Goal: Task Accomplishment & Management: Complete application form

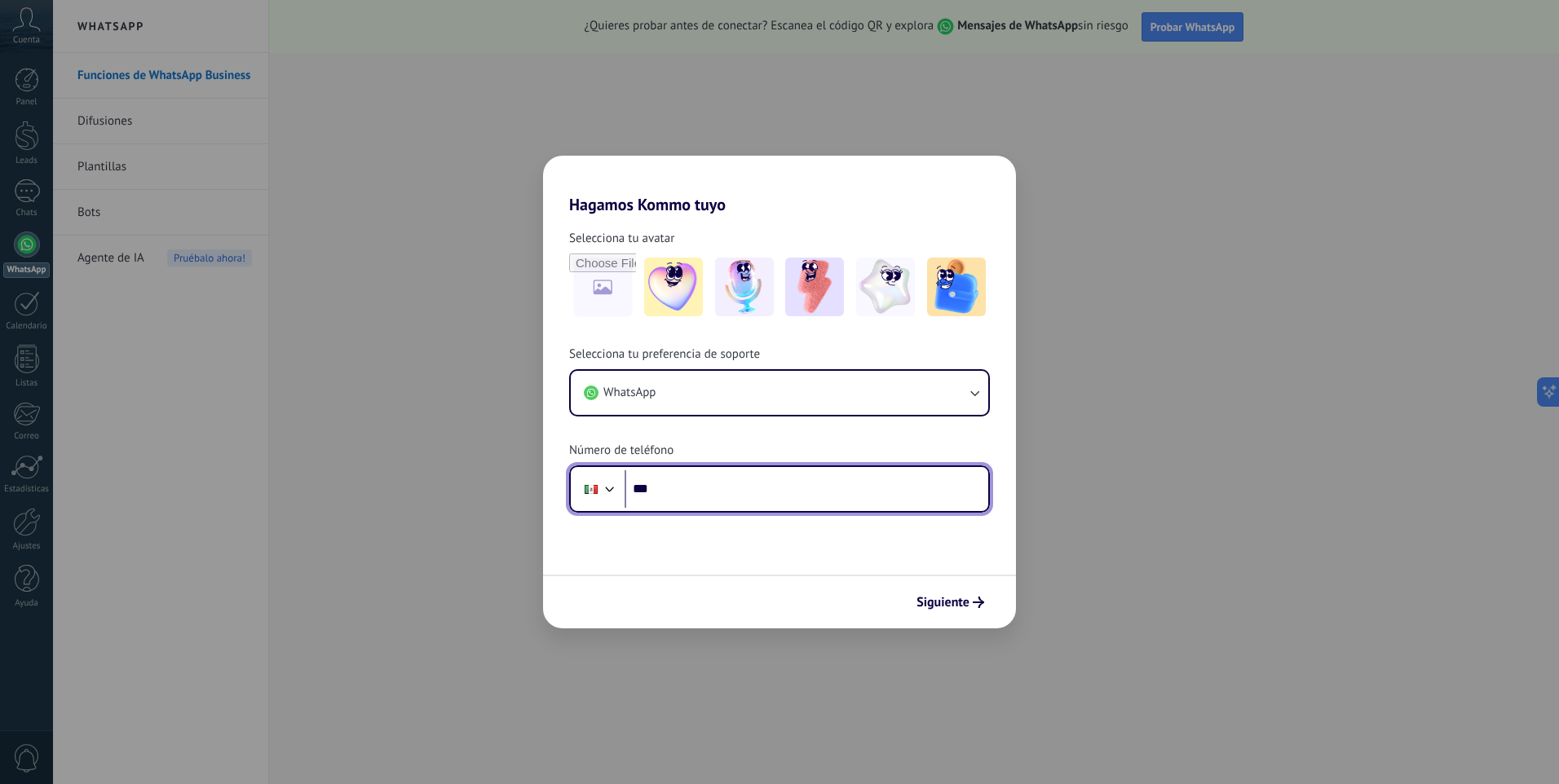
click at [736, 491] on input "***" at bounding box center [806, 488] width 363 height 37
click at [703, 488] on input "***" at bounding box center [806, 488] width 363 height 37
click at [1018, 206] on div "Hagamos Kommo tuyo Selecciona tu avatar Selecciona tu preferencia de soporte Wh…" at bounding box center [779, 392] width 1559 height 784
click at [748, 498] on input "***" at bounding box center [806, 488] width 363 height 37
type input "**********"
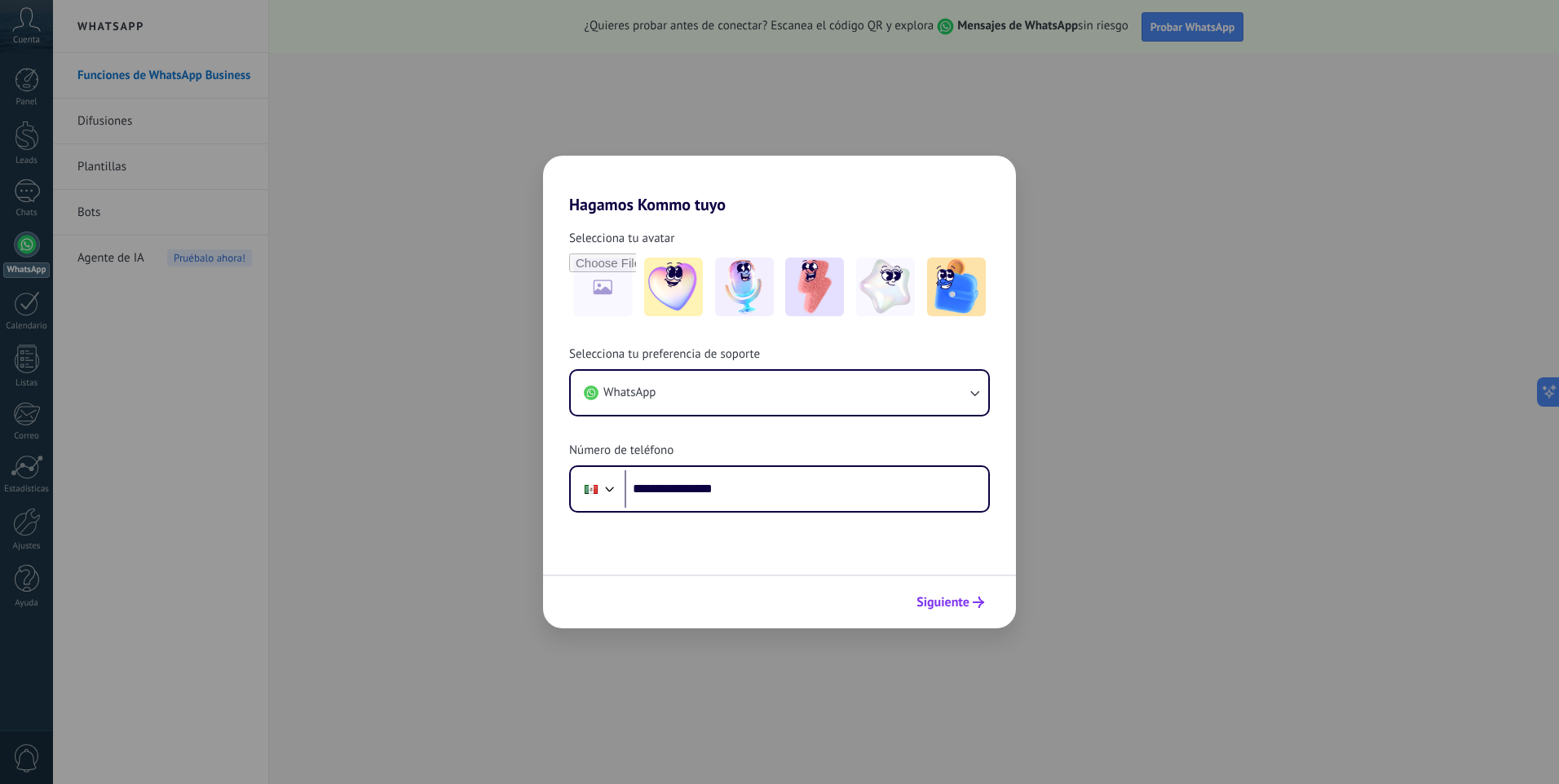
click at [978, 610] on button "Siguiente" at bounding box center [950, 602] width 83 height 28
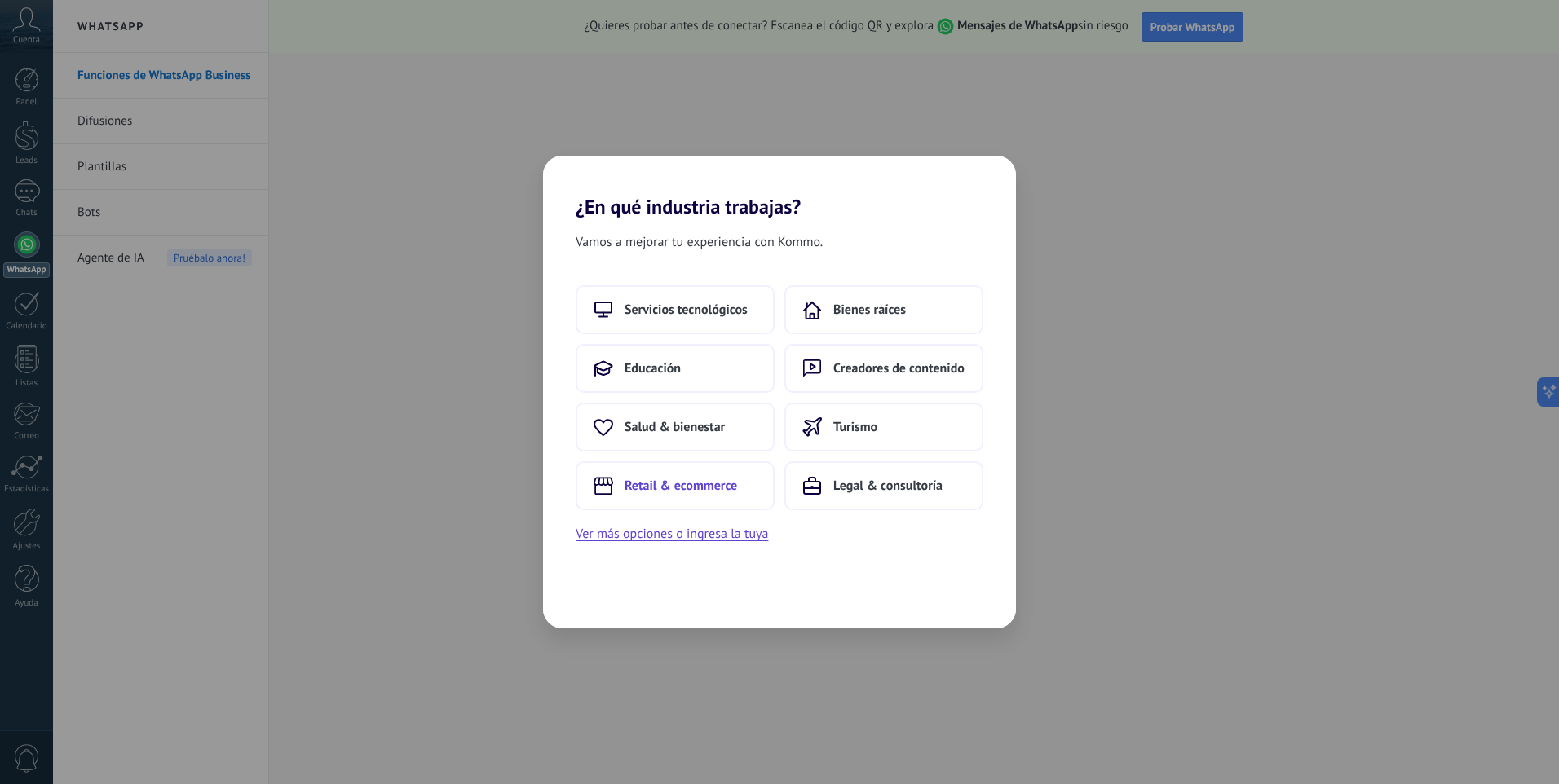
click at [653, 490] on span "Retail & ecommerce" at bounding box center [680, 486] width 112 height 17
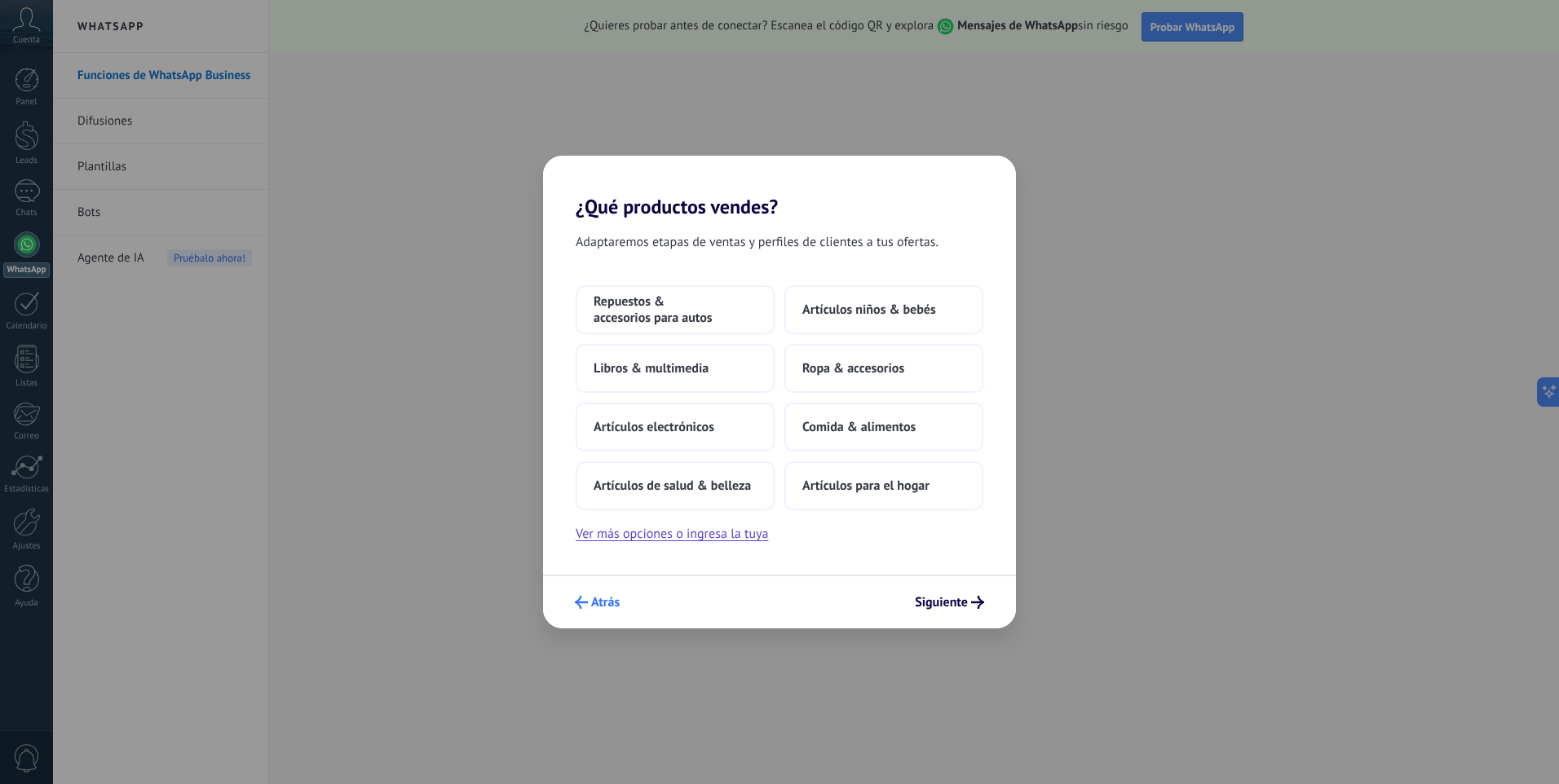
click at [583, 608] on icon "submit" at bounding box center [581, 602] width 13 height 13
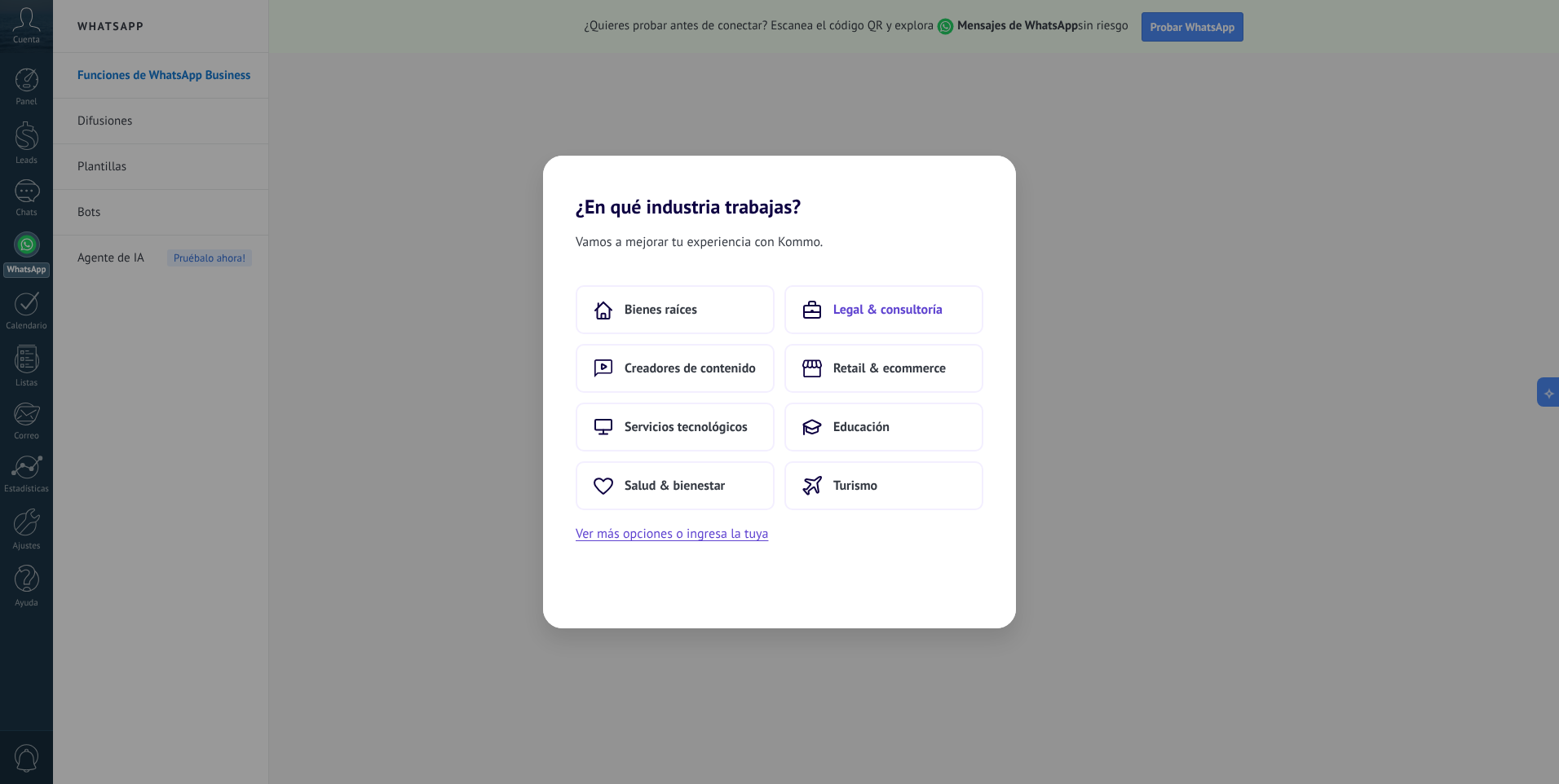
click at [916, 316] on span "Legal & consultoría" at bounding box center [889, 309] width 110 height 17
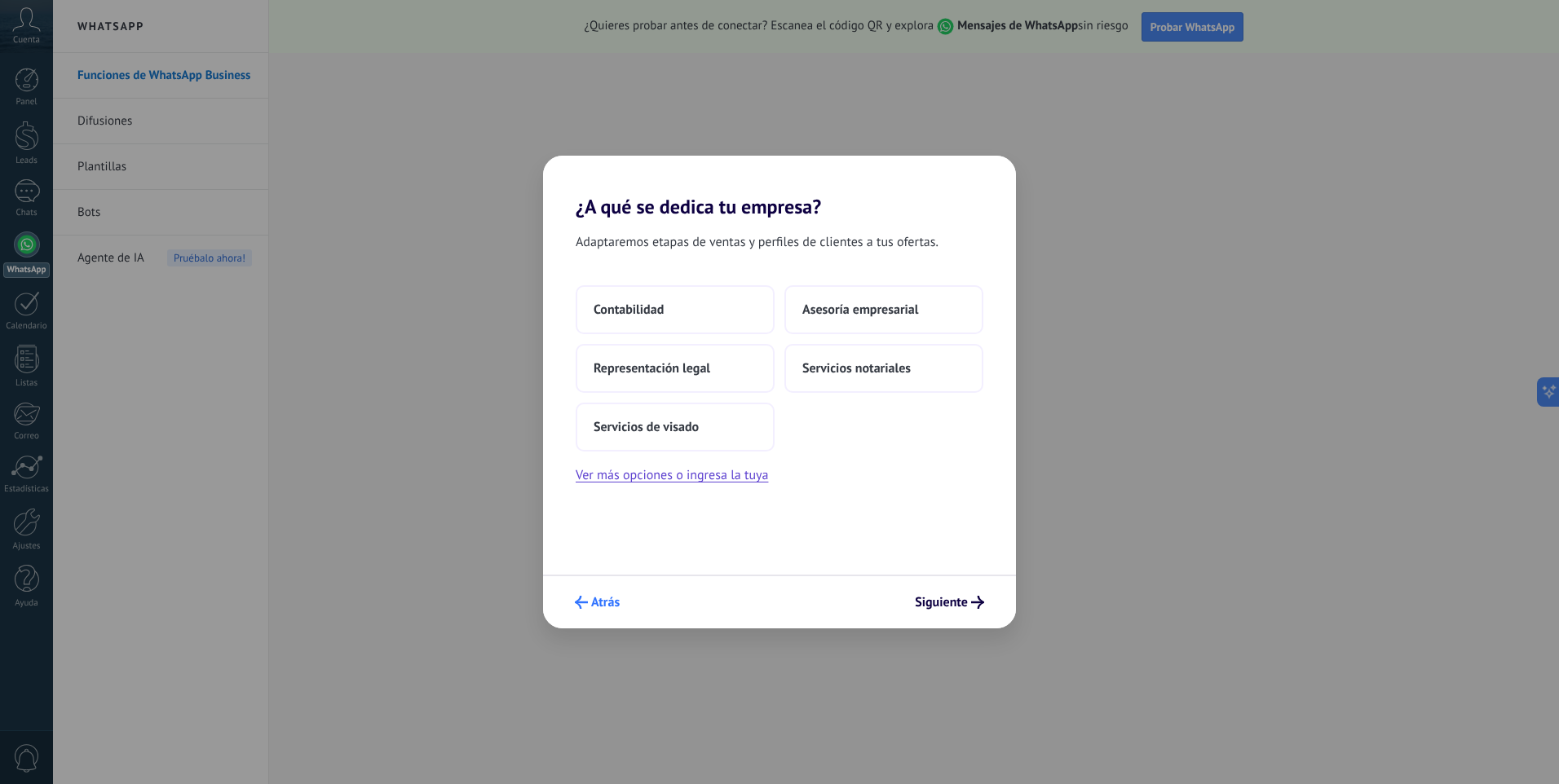
click at [609, 597] on span "Atrás" at bounding box center [605, 602] width 29 height 11
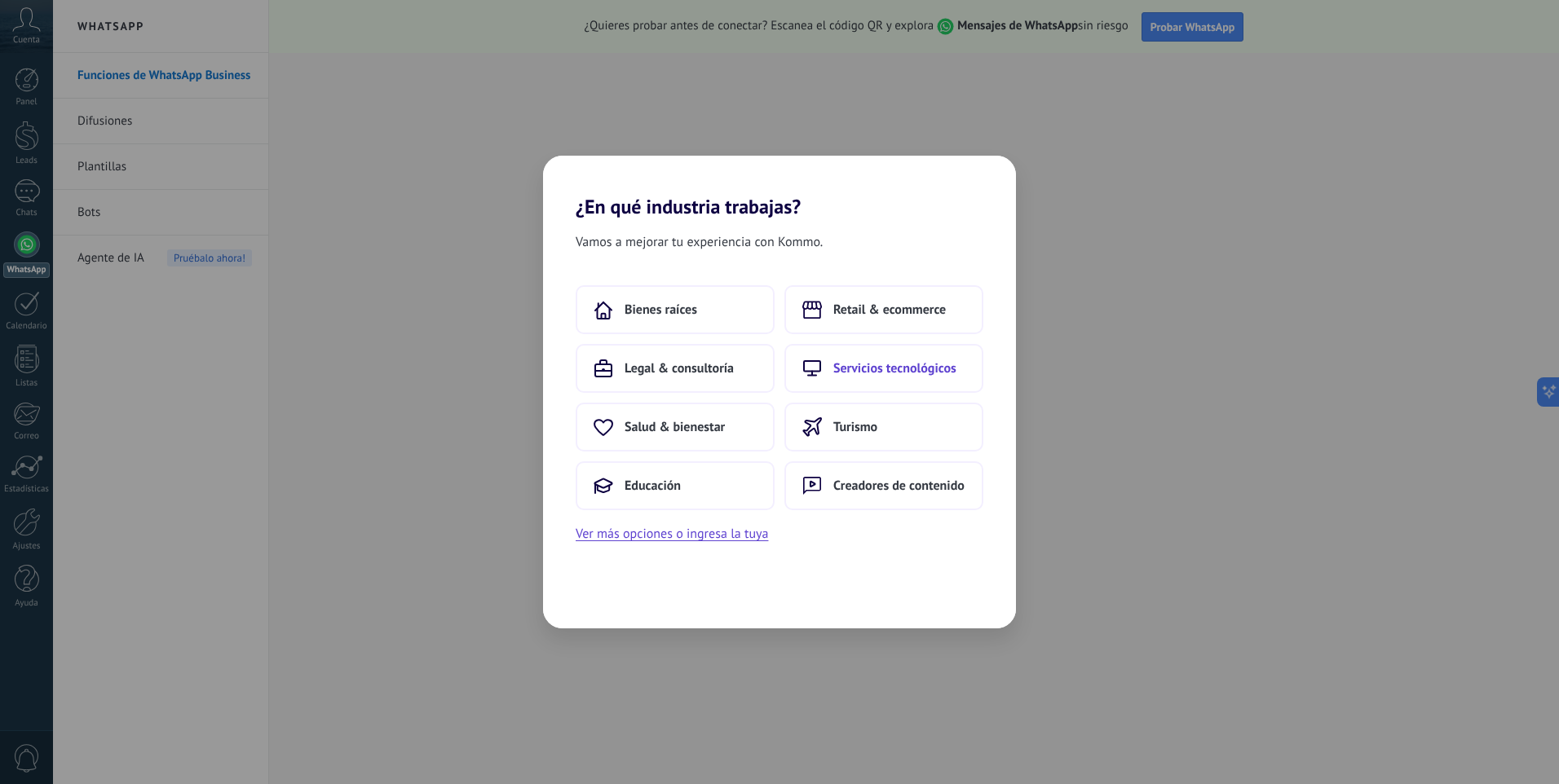
click at [888, 375] on span "Servicios tecnológicos" at bounding box center [896, 369] width 123 height 17
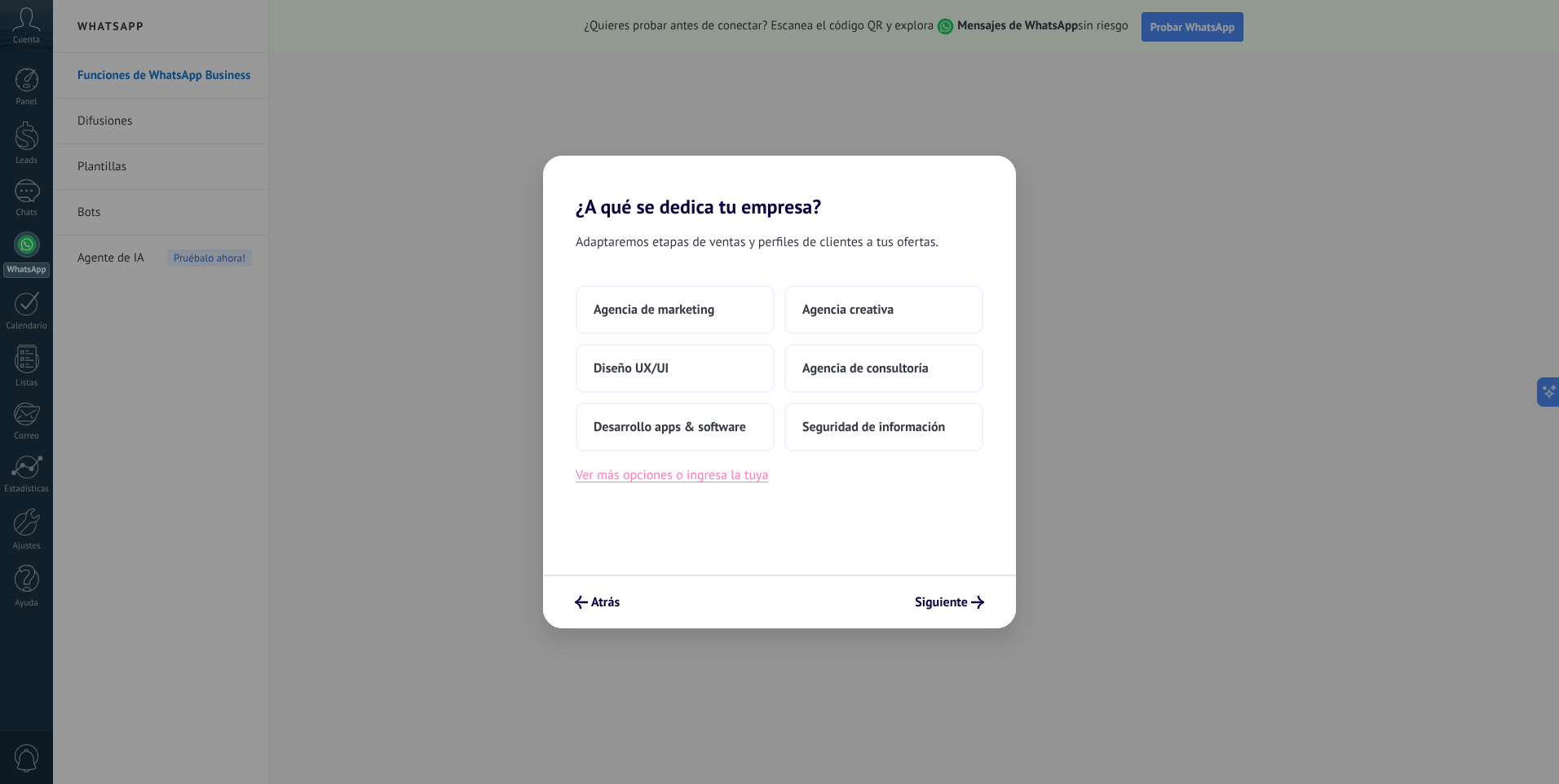
click at [710, 480] on button "Ver más opciones o ingresa la tuya" at bounding box center [671, 475] width 192 height 21
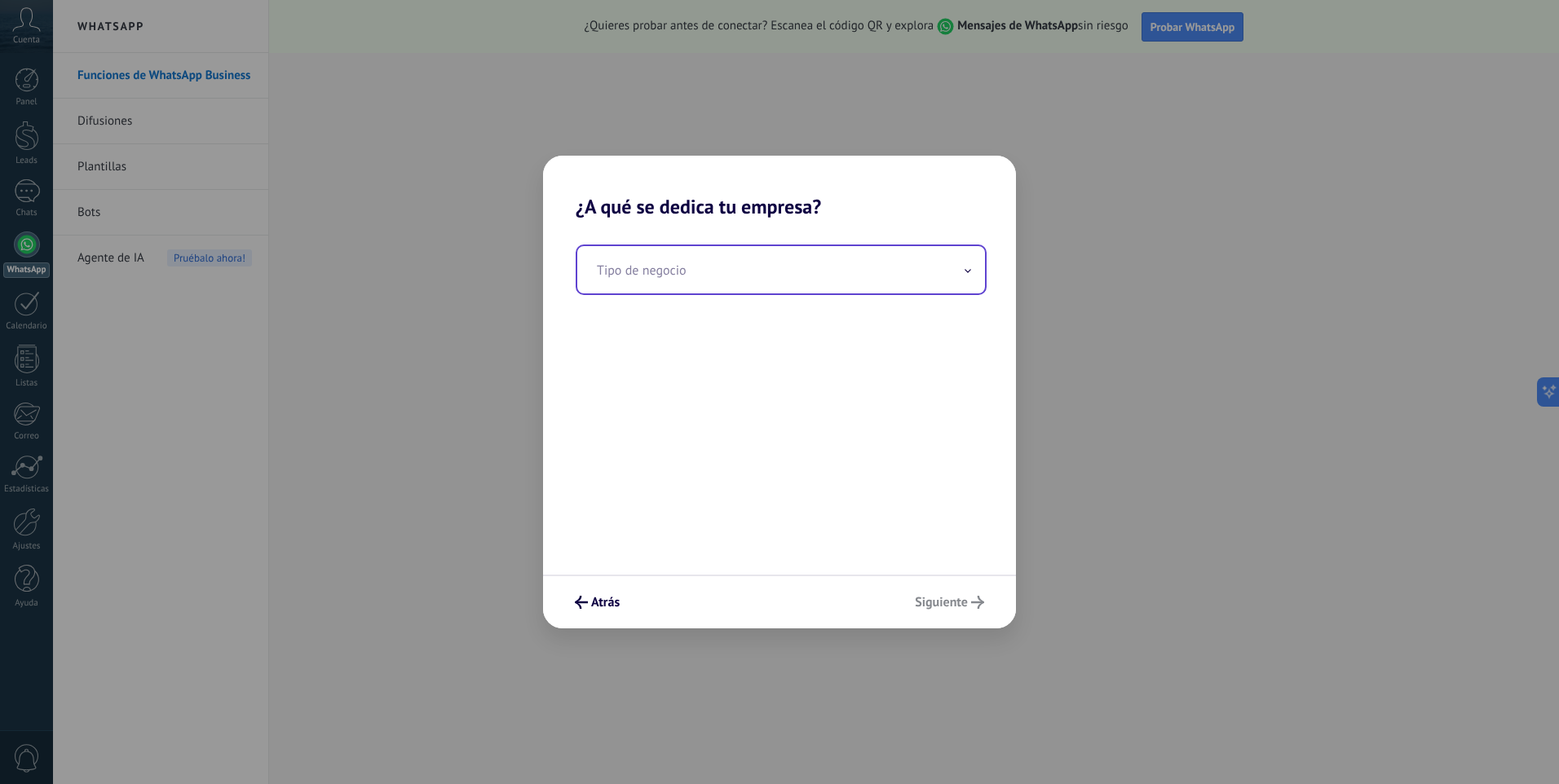
click at [692, 271] on input "text" at bounding box center [781, 269] width 408 height 47
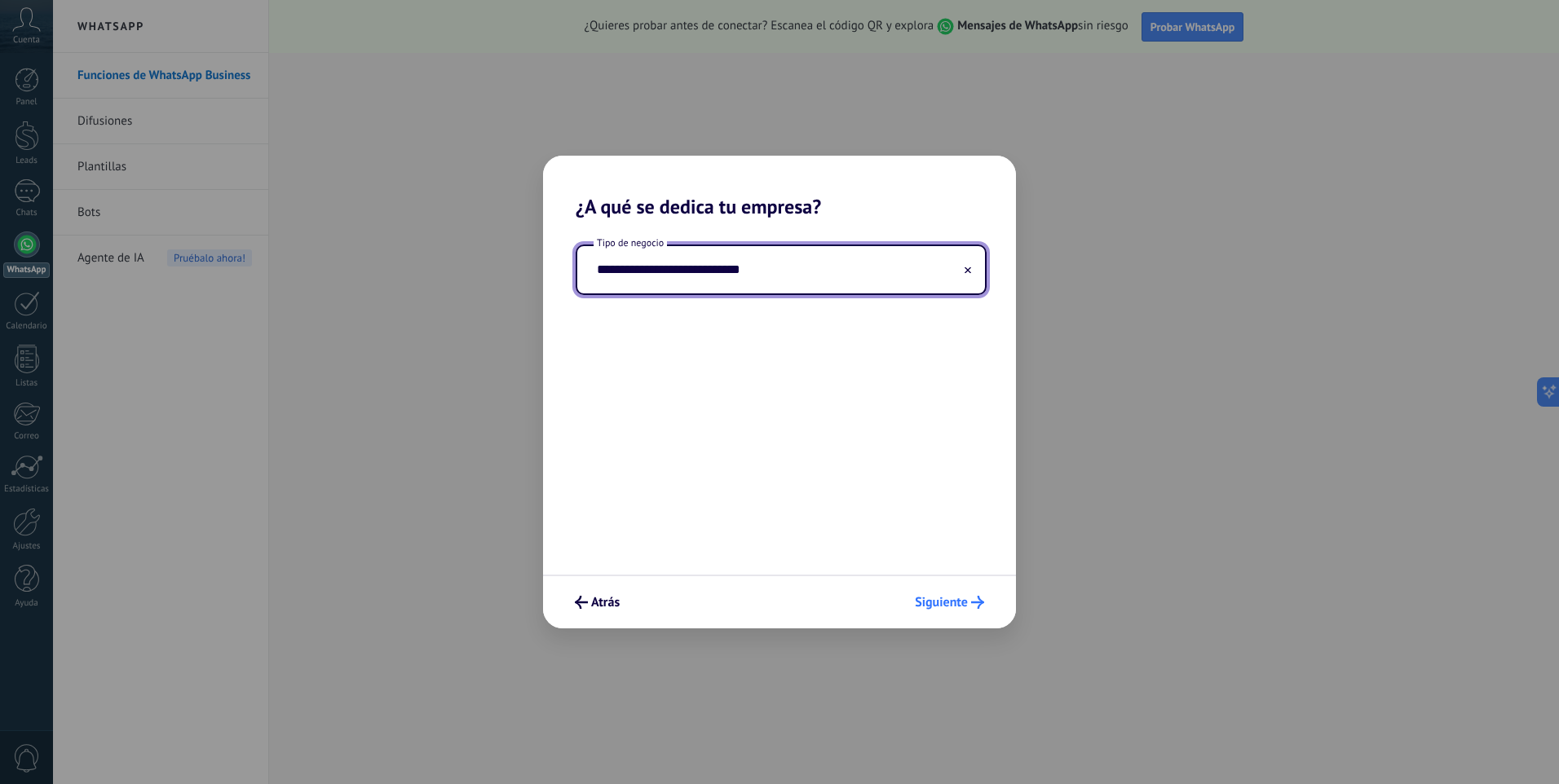
type input "**********"
click at [963, 601] on span "Siguiente" at bounding box center [941, 602] width 53 height 11
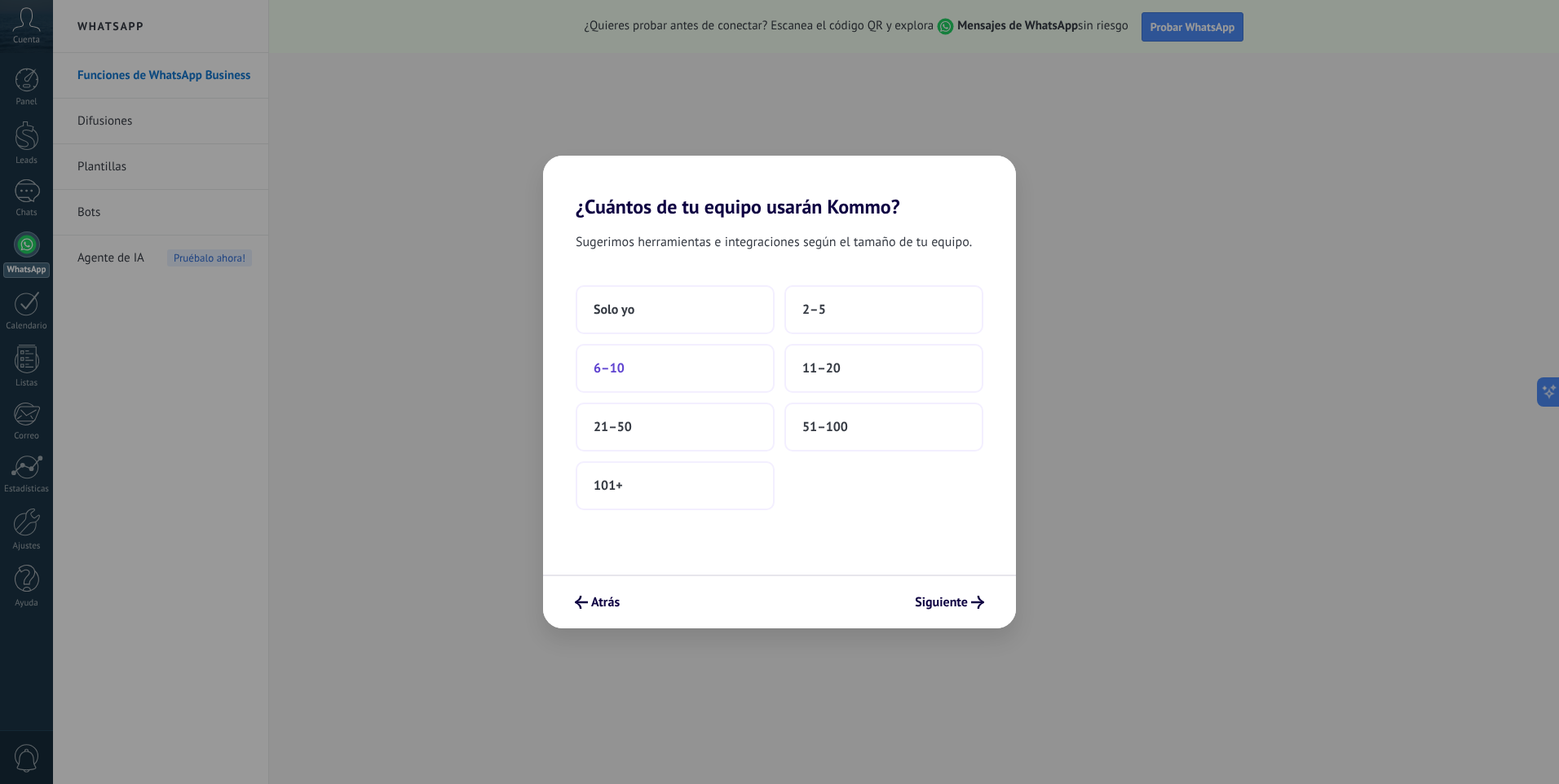
click at [629, 365] on button "6–10" at bounding box center [675, 369] width 199 height 49
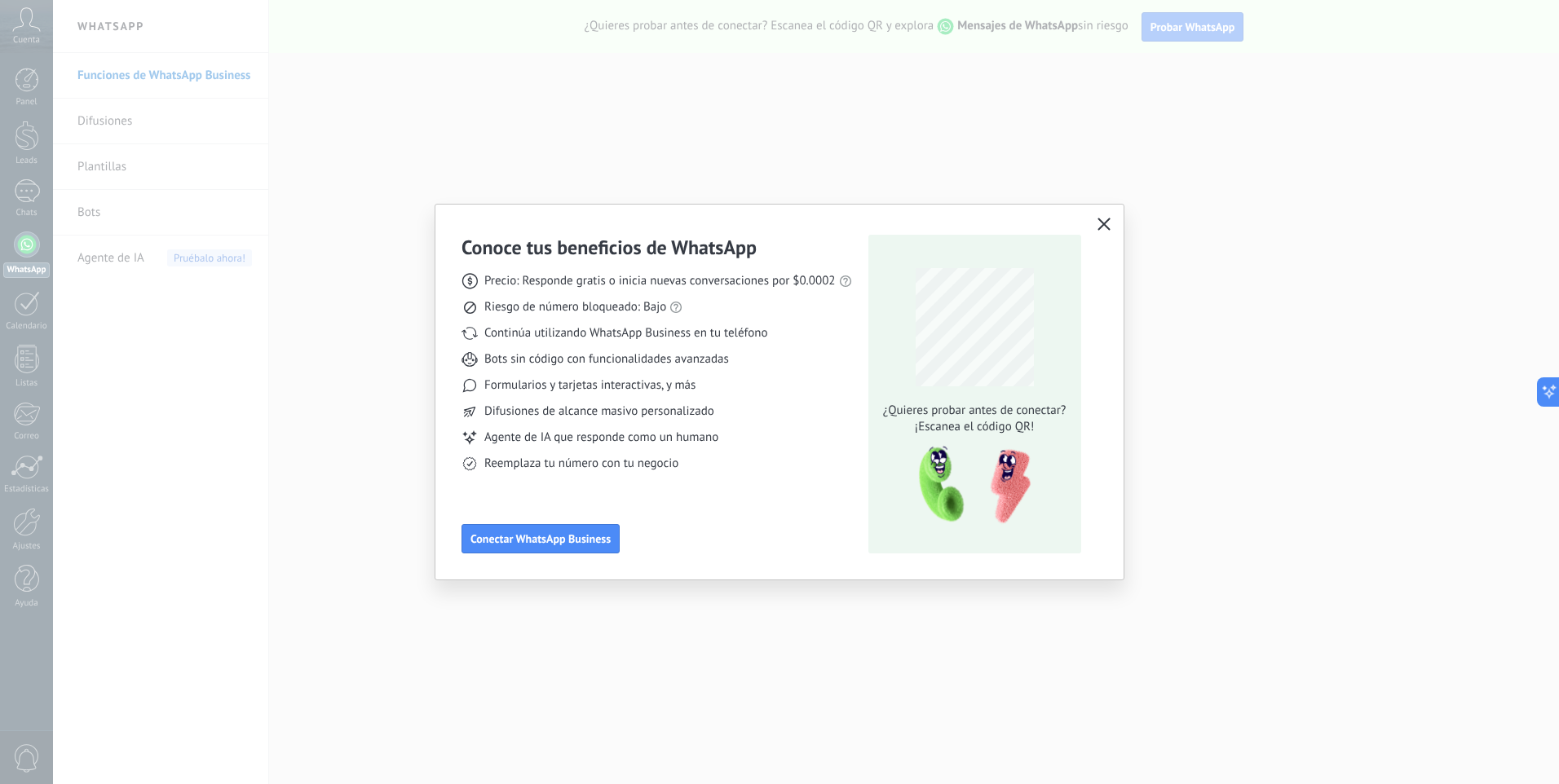
click at [1097, 224] on icon "button" at bounding box center [1103, 223] width 13 height 13
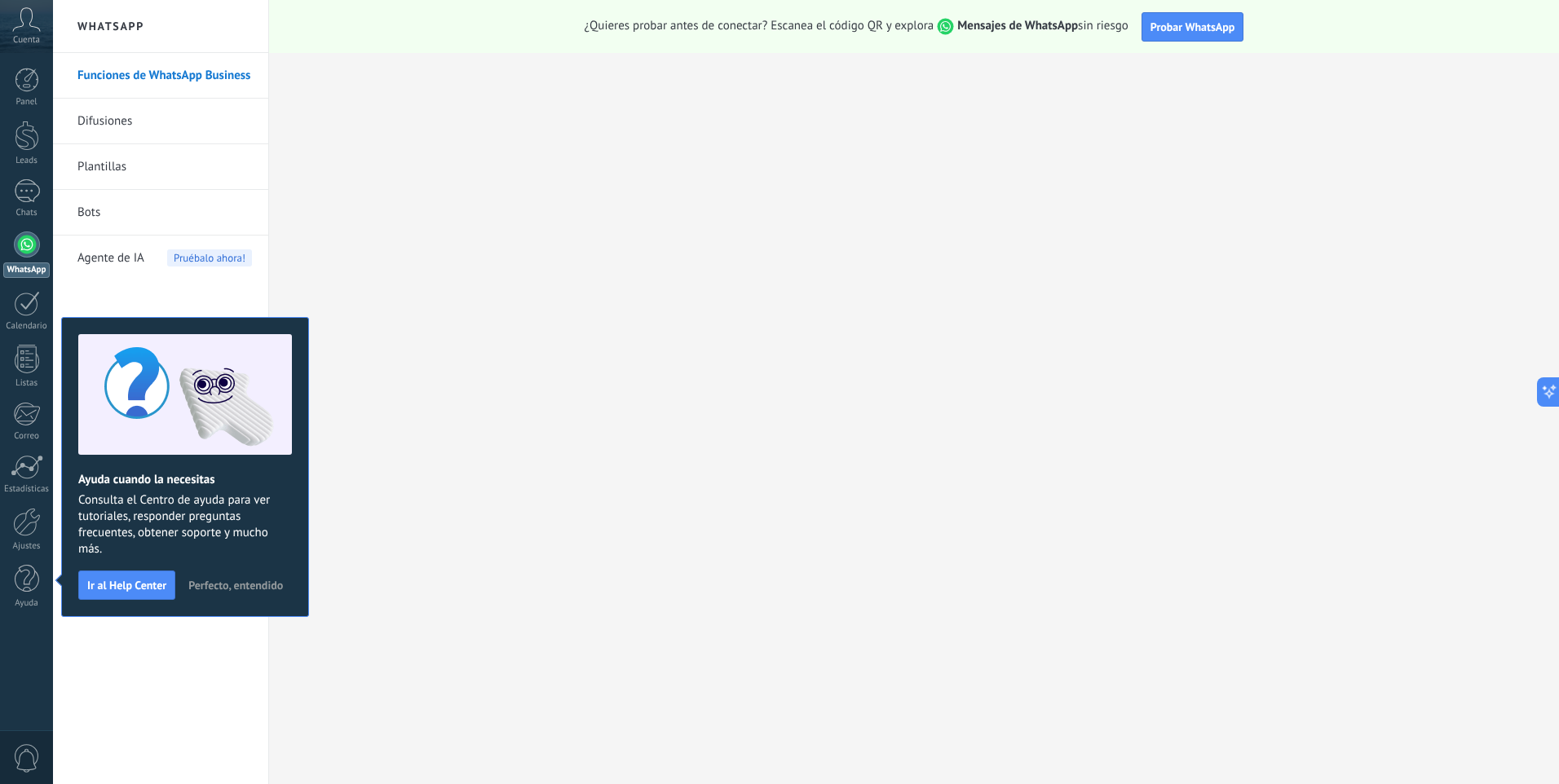
click at [226, 635] on div "Funciones de WhatsApp Business Difusiones Plantillas Bots Agente de IA Pruébalo…" at bounding box center [161, 418] width 216 height 731
click at [143, 591] on span "Ir al Help Center" at bounding box center [126, 585] width 79 height 11
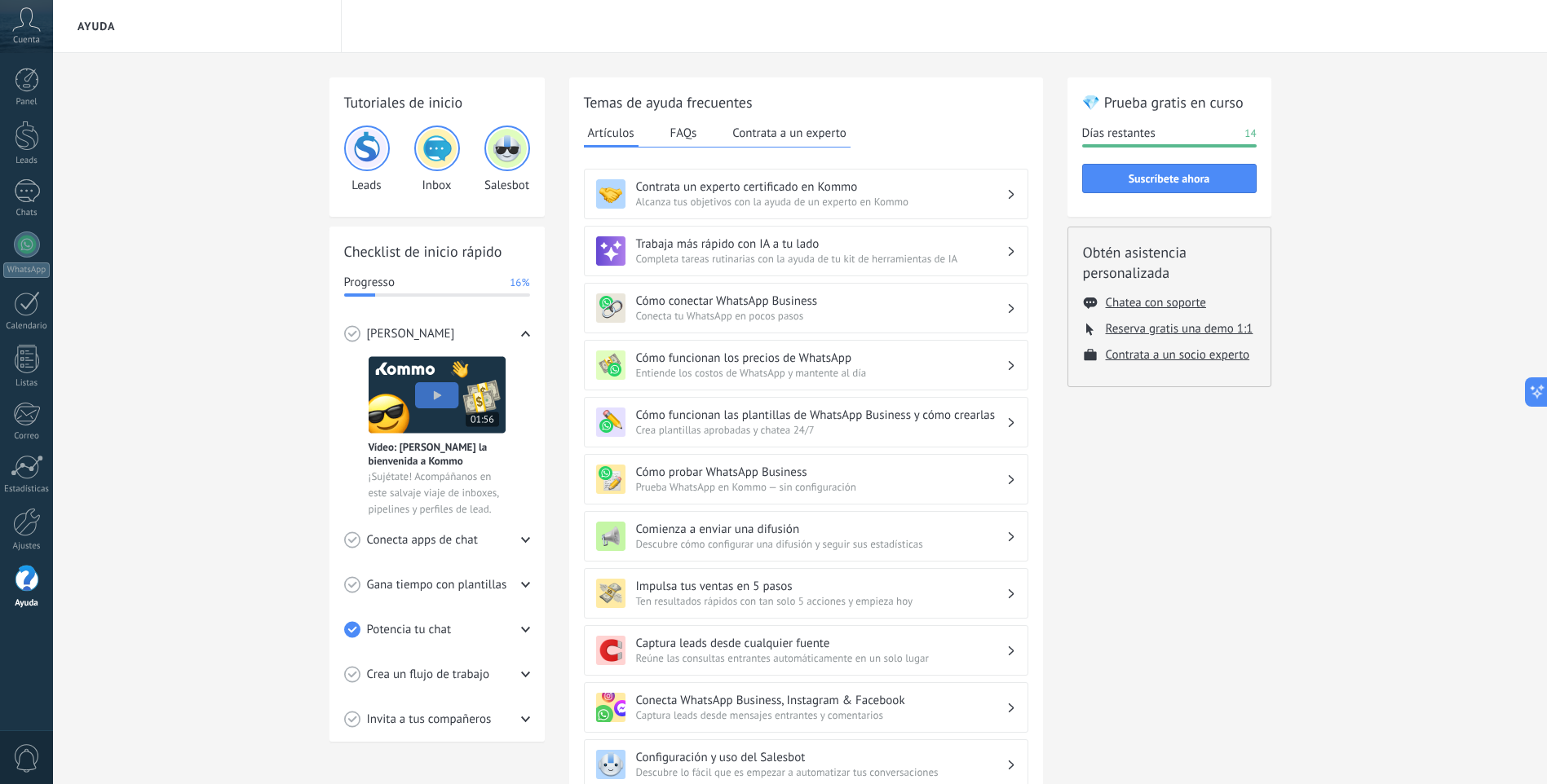
click at [39, 23] on icon at bounding box center [26, 19] width 29 height 24
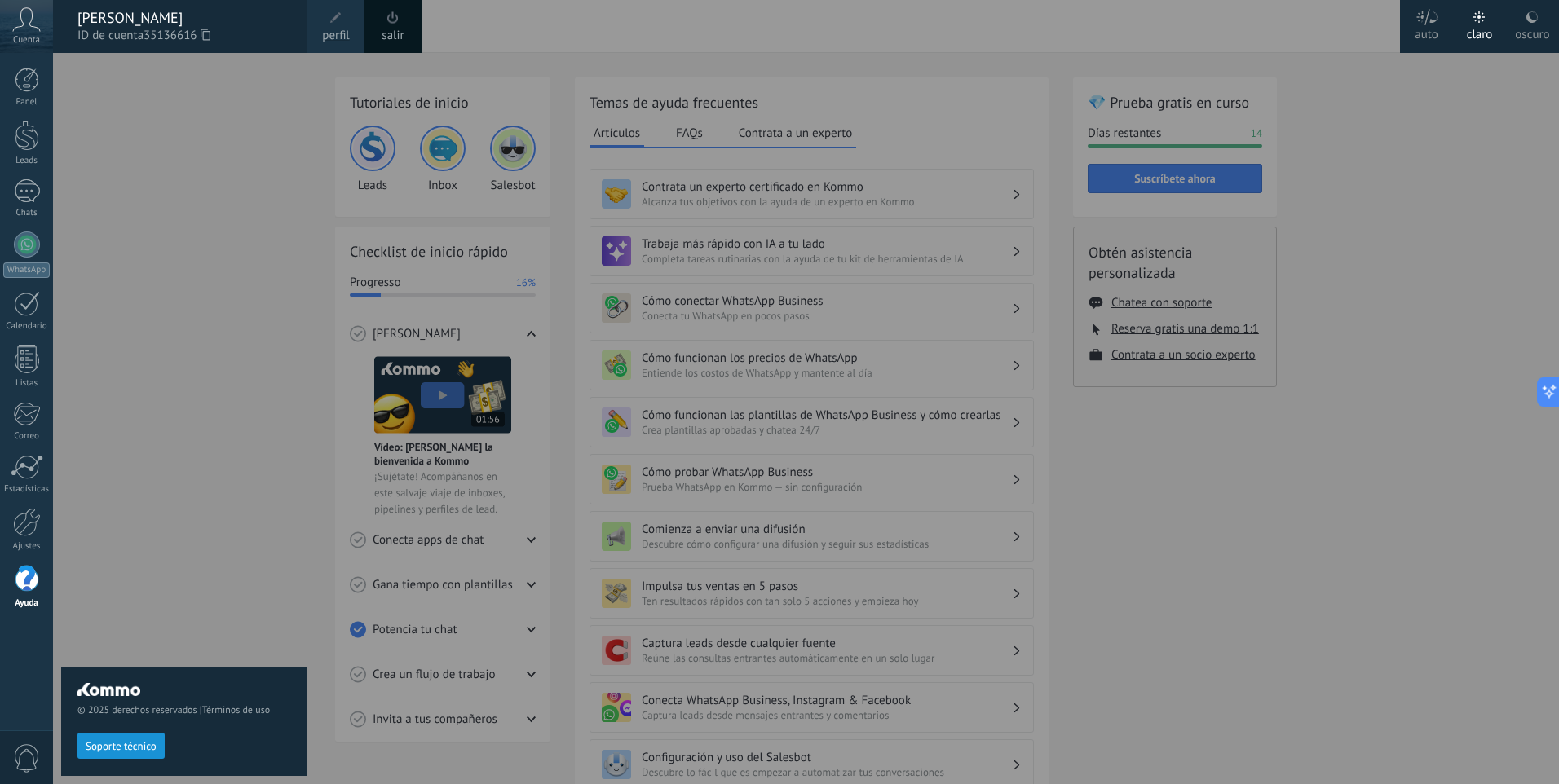
click at [336, 36] on span "perfil" at bounding box center [335, 36] width 27 height 18
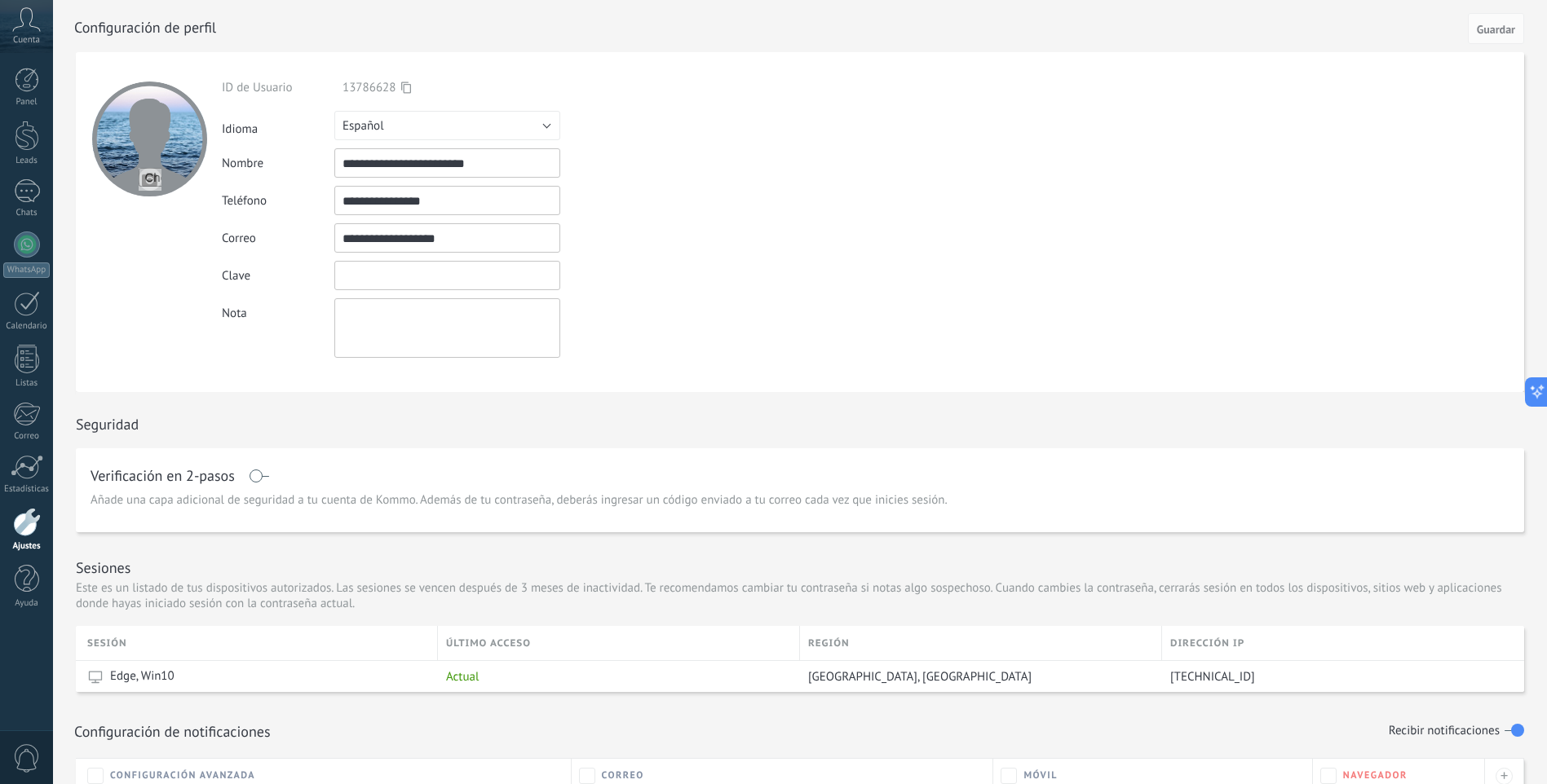
click at [482, 274] on input "textbox" at bounding box center [448, 276] width 226 height 30
click at [427, 315] on textarea at bounding box center [448, 328] width 226 height 59
click at [20, 76] on div at bounding box center [27, 80] width 24 height 24
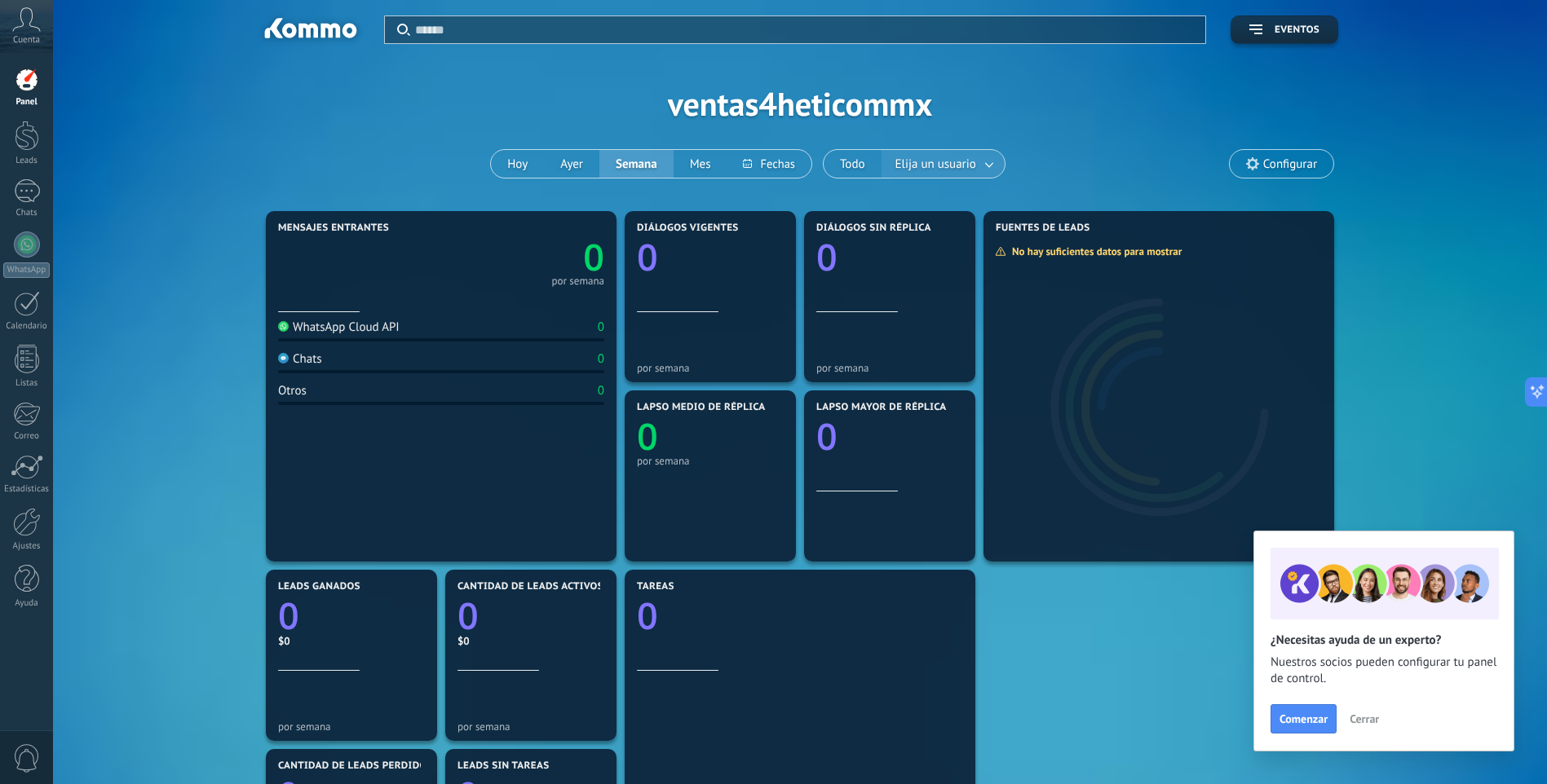
click at [939, 171] on span "Elija un usuario" at bounding box center [936, 163] width 87 height 22
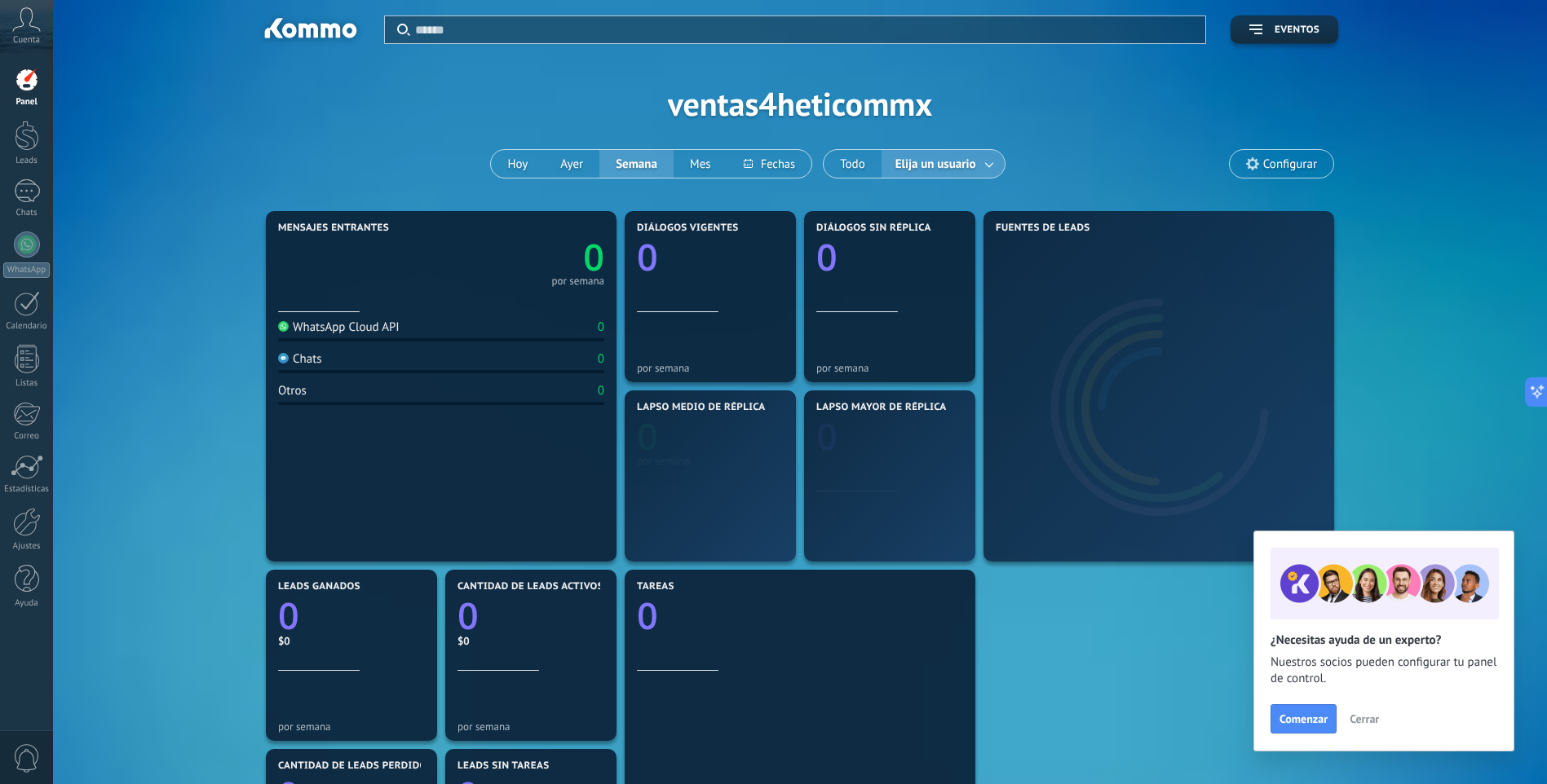
click at [973, 160] on span "Elija un usuario" at bounding box center [936, 163] width 87 height 22
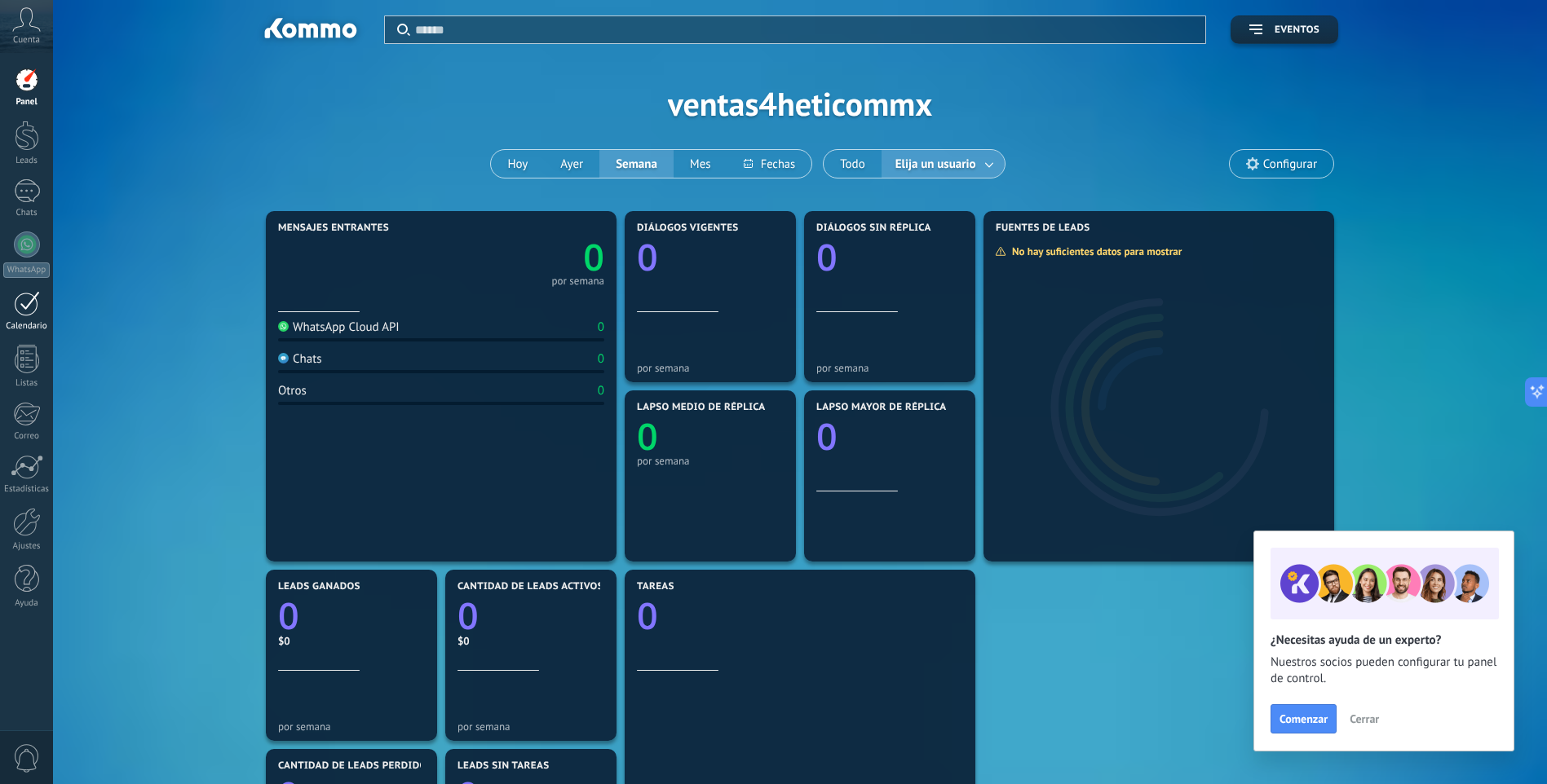
click at [31, 307] on div at bounding box center [27, 303] width 26 height 25
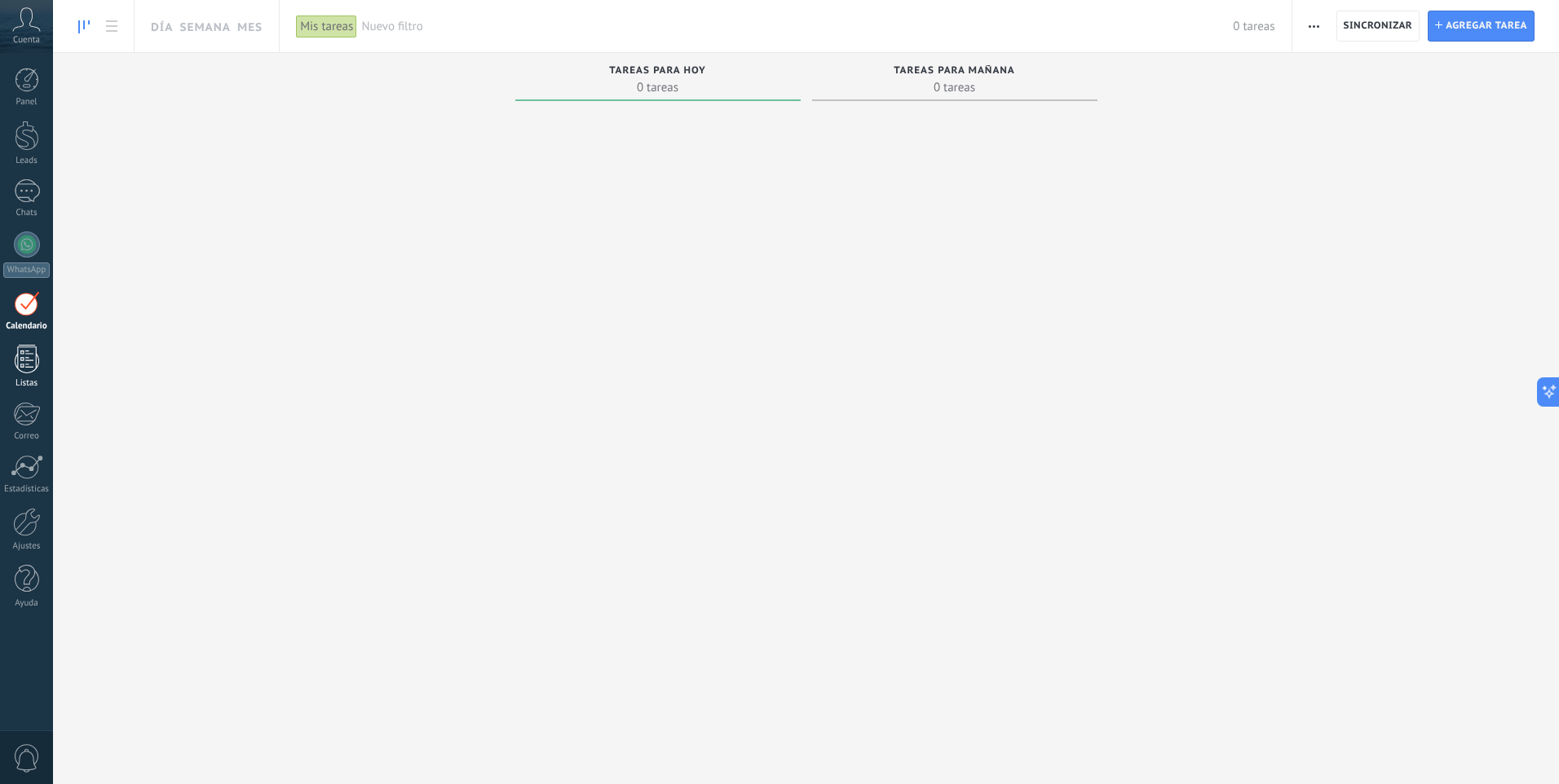
click at [39, 356] on link "Listas" at bounding box center [26, 367] width 53 height 44
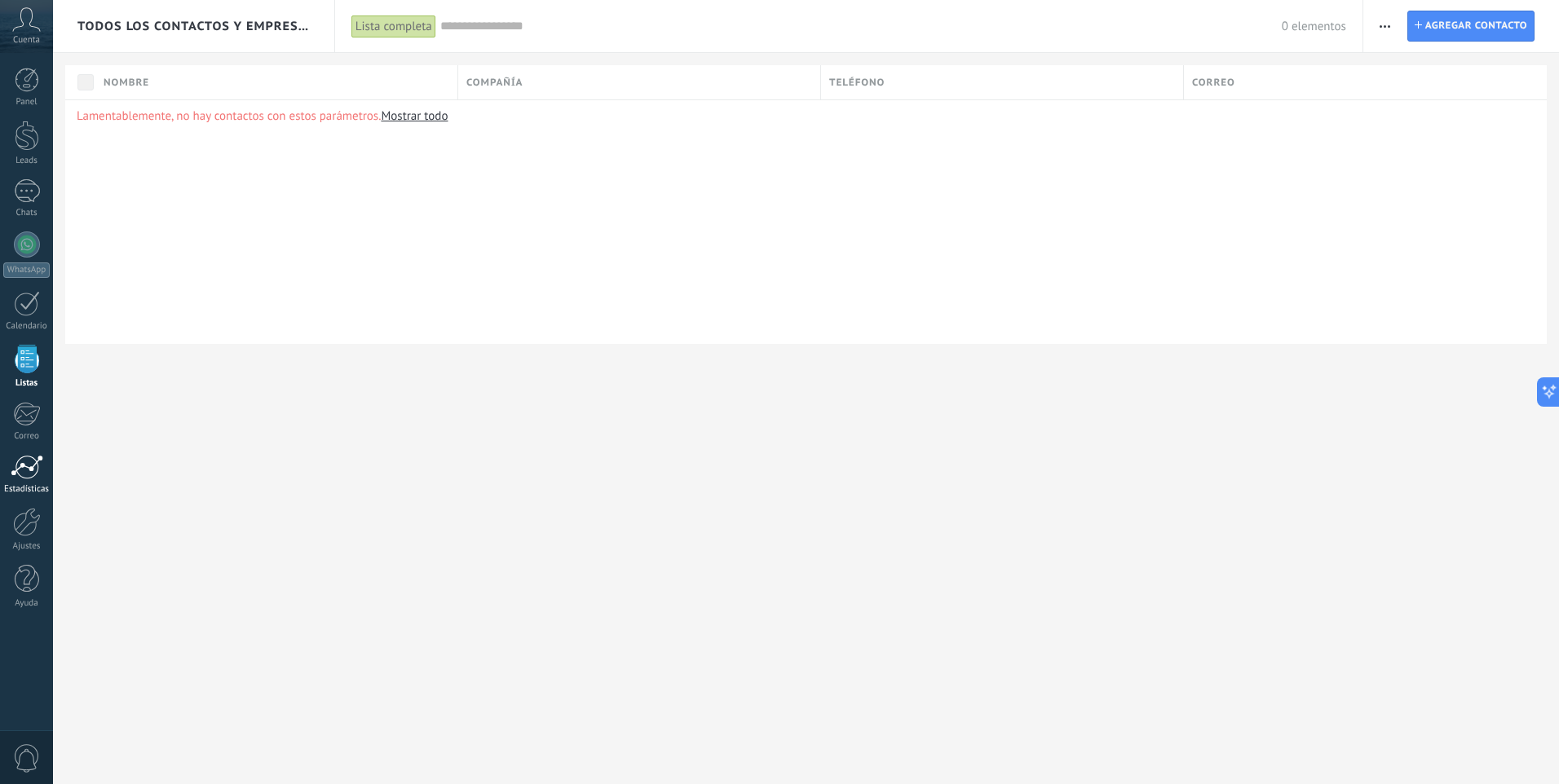
click at [21, 470] on div at bounding box center [27, 467] width 33 height 24
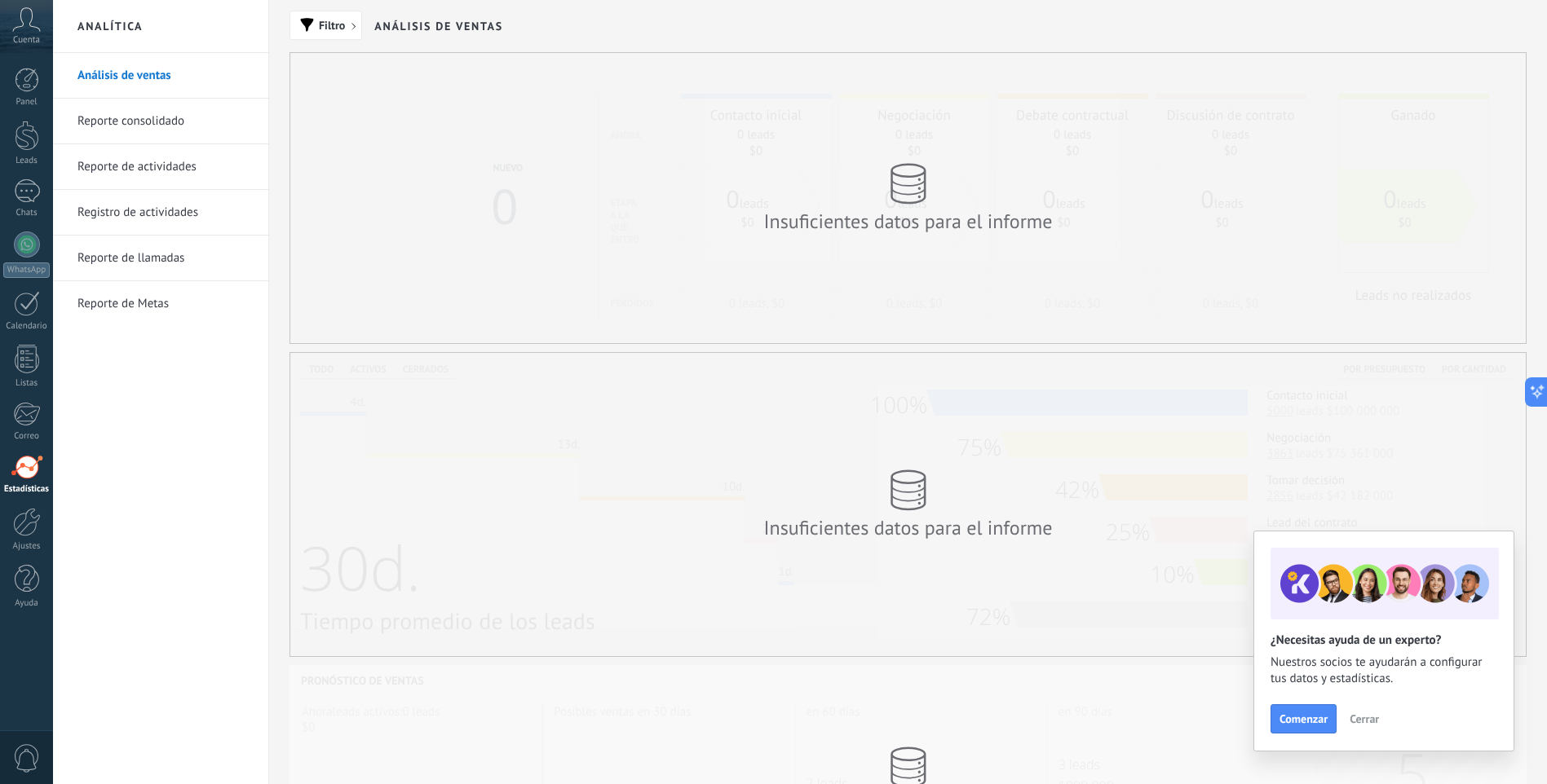
click at [155, 304] on link "Reporte de Metas" at bounding box center [164, 304] width 175 height 46
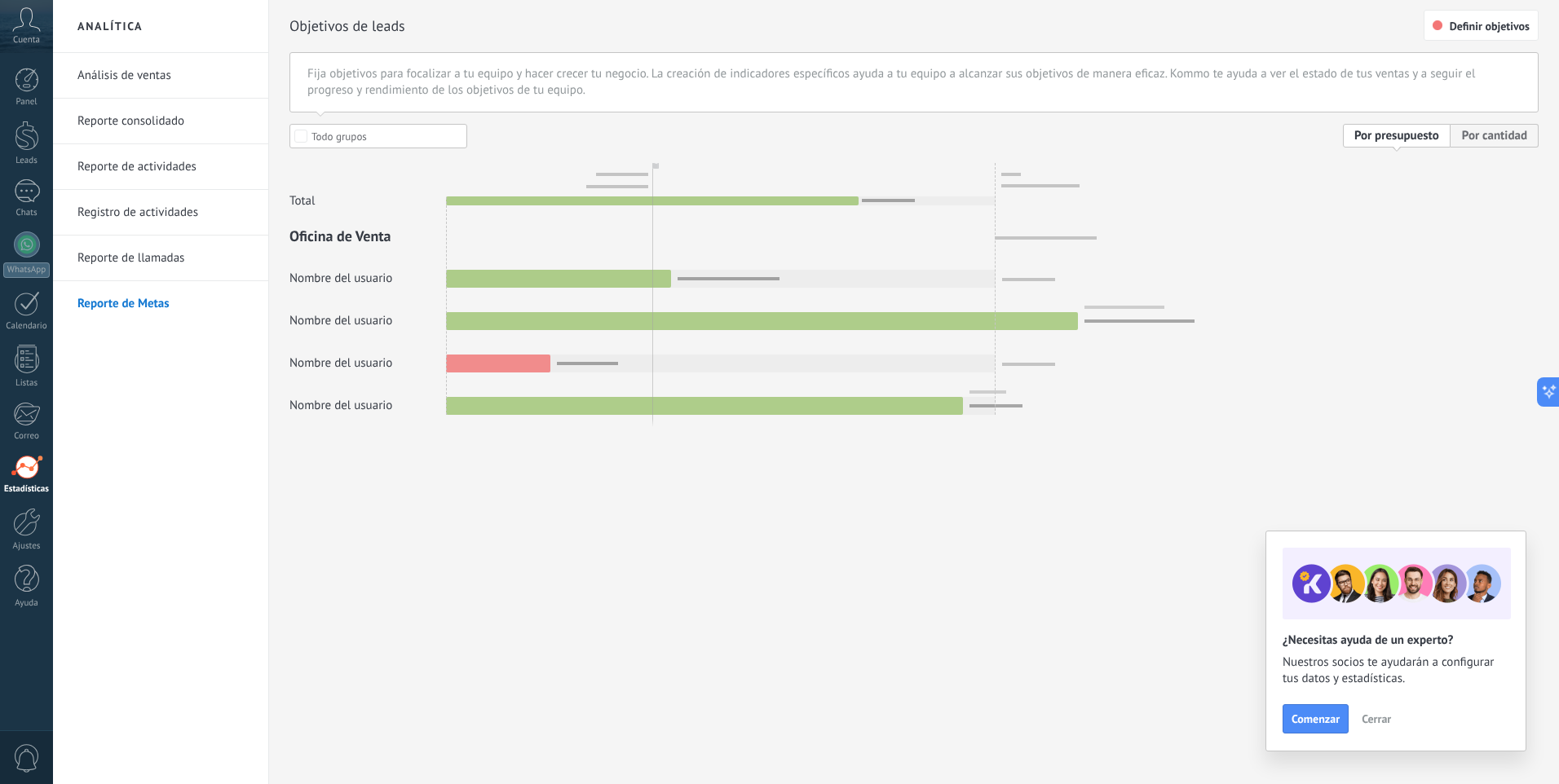
click at [185, 266] on link "Reporte de llamadas" at bounding box center [164, 258] width 175 height 46
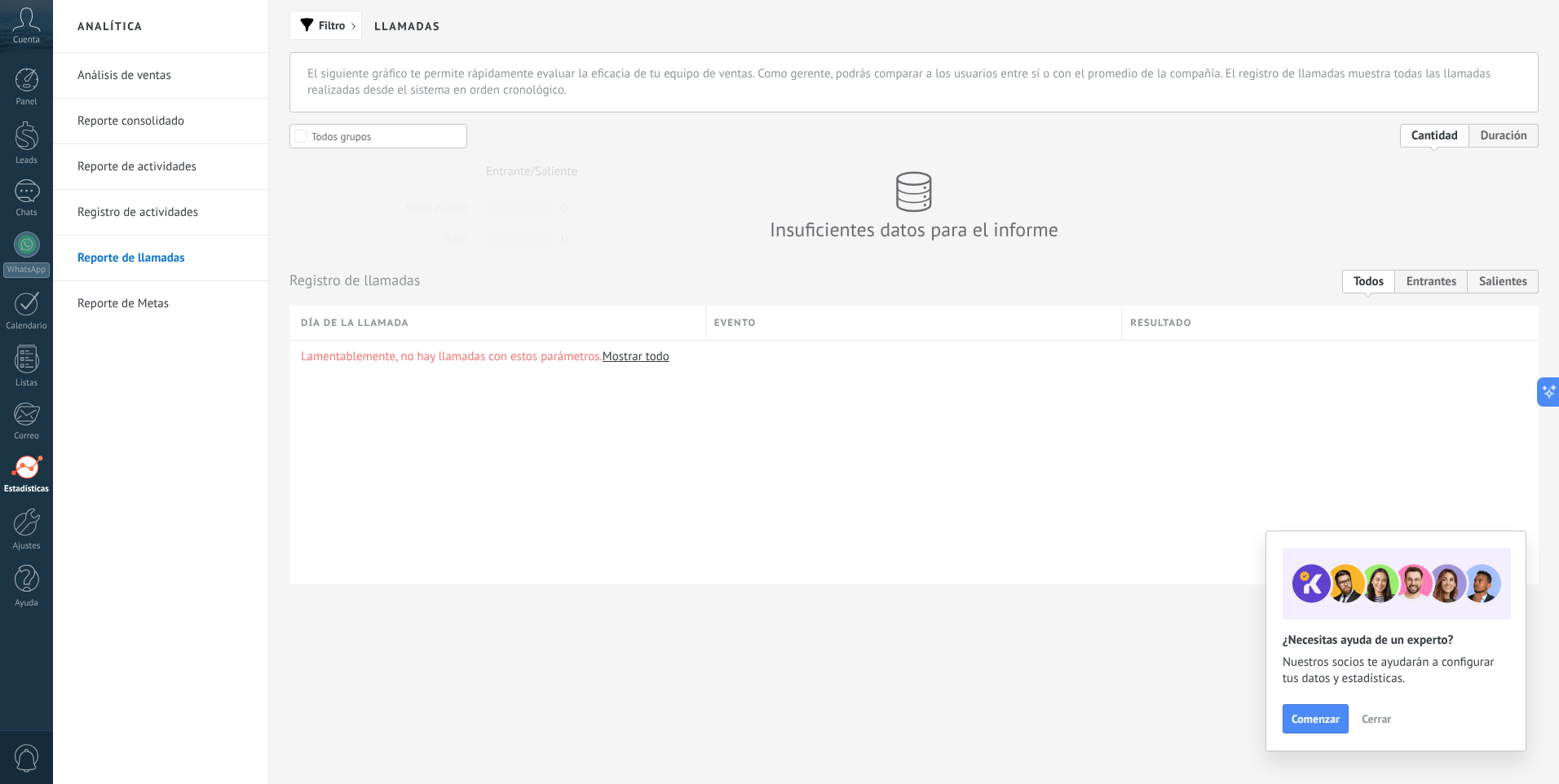
click at [180, 216] on link "Registro de actividades" at bounding box center [164, 213] width 175 height 46
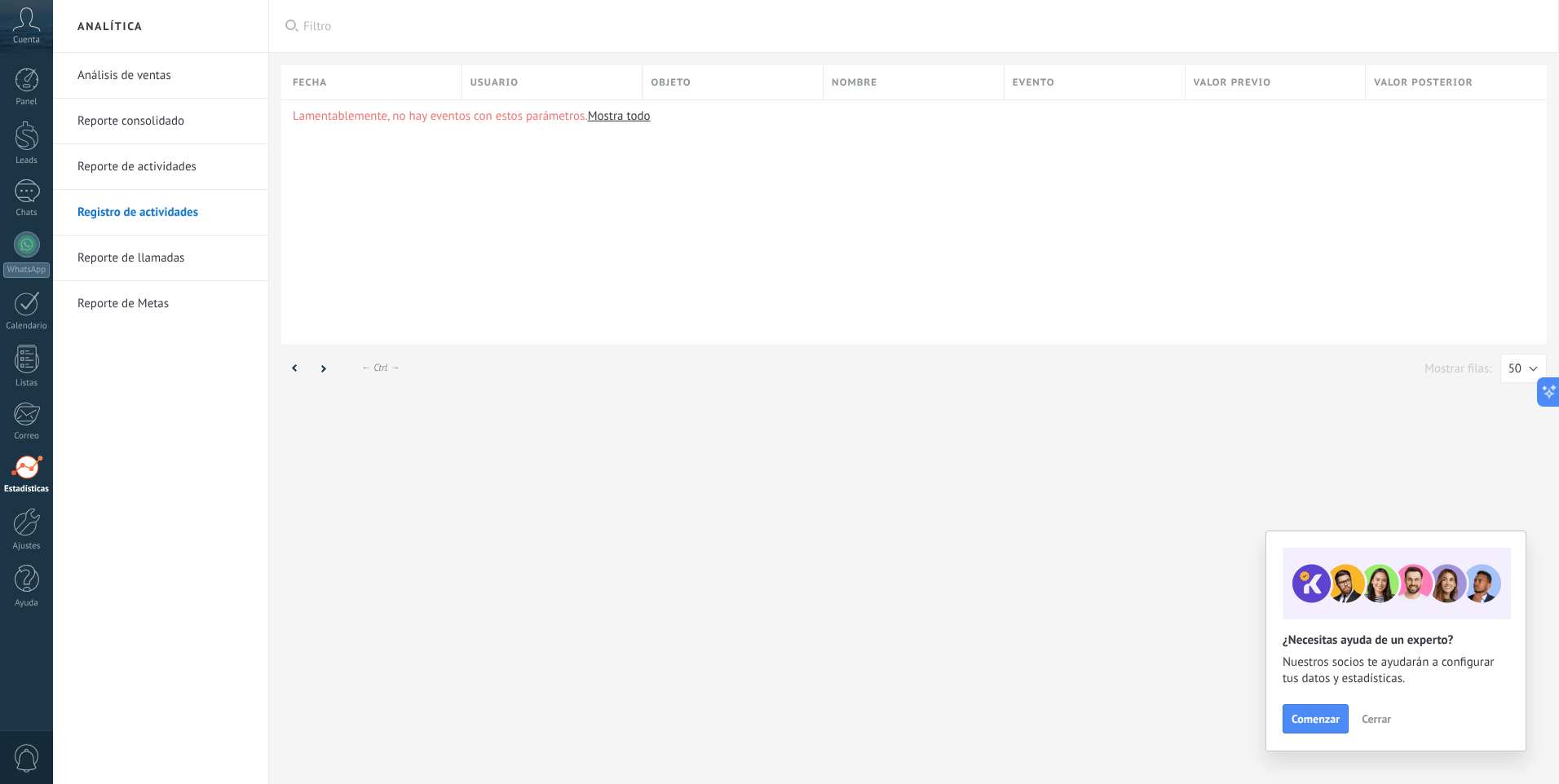
click at [194, 164] on link "Reporte de actividades" at bounding box center [164, 167] width 175 height 46
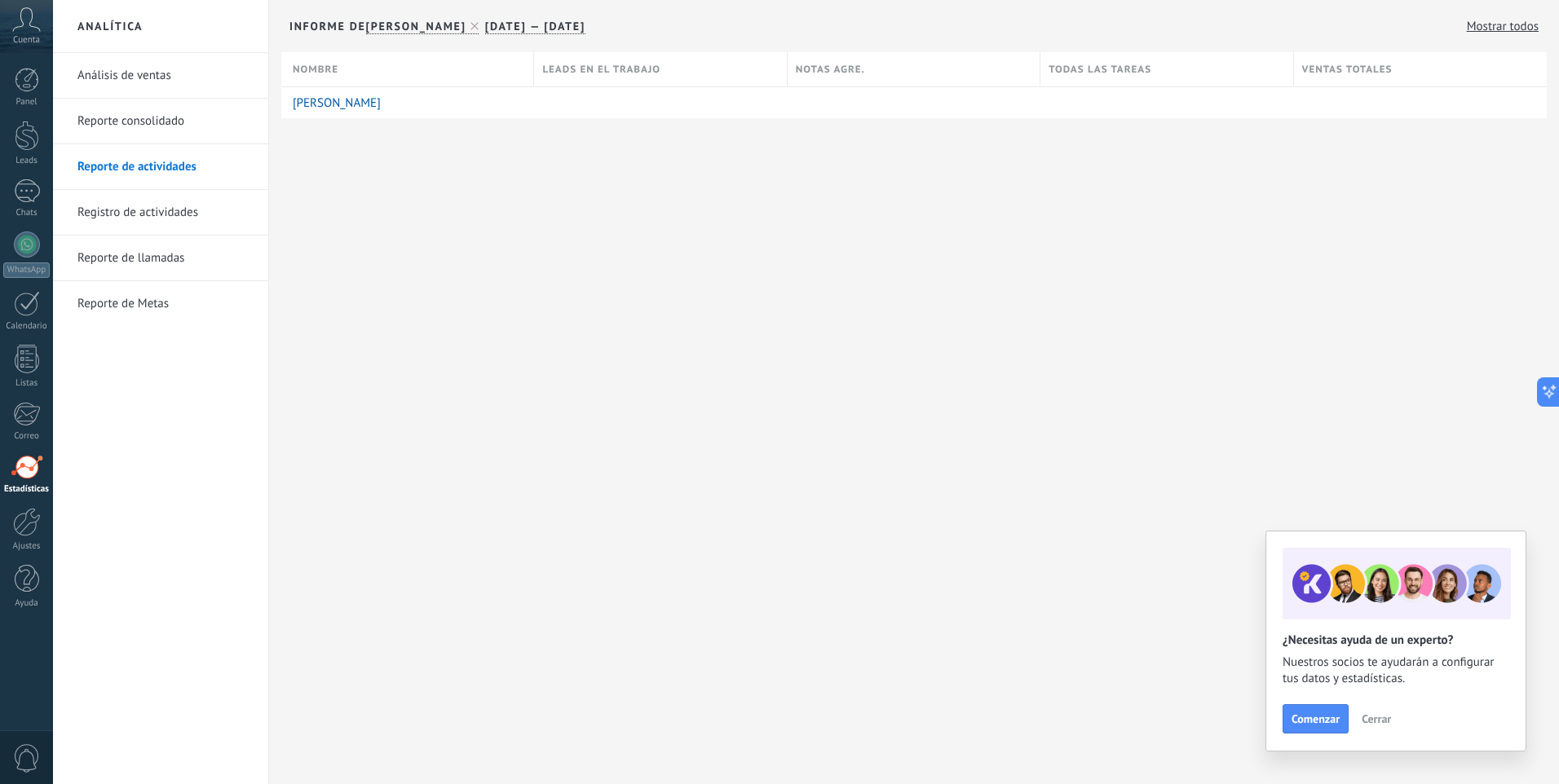
click at [164, 67] on link "Análisis de ventas" at bounding box center [164, 76] width 175 height 46
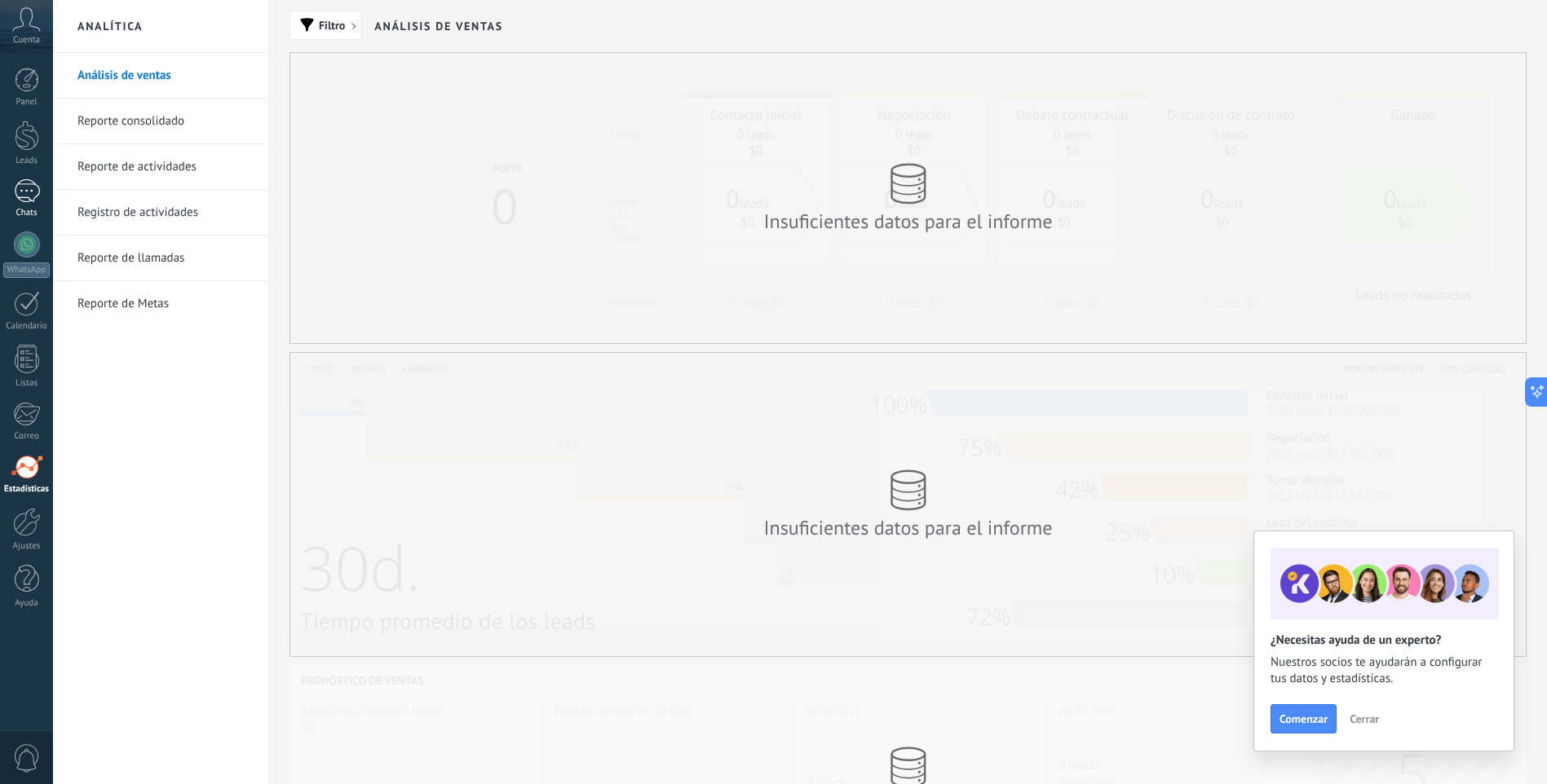
click at [30, 207] on link "Chats" at bounding box center [26, 198] width 53 height 39
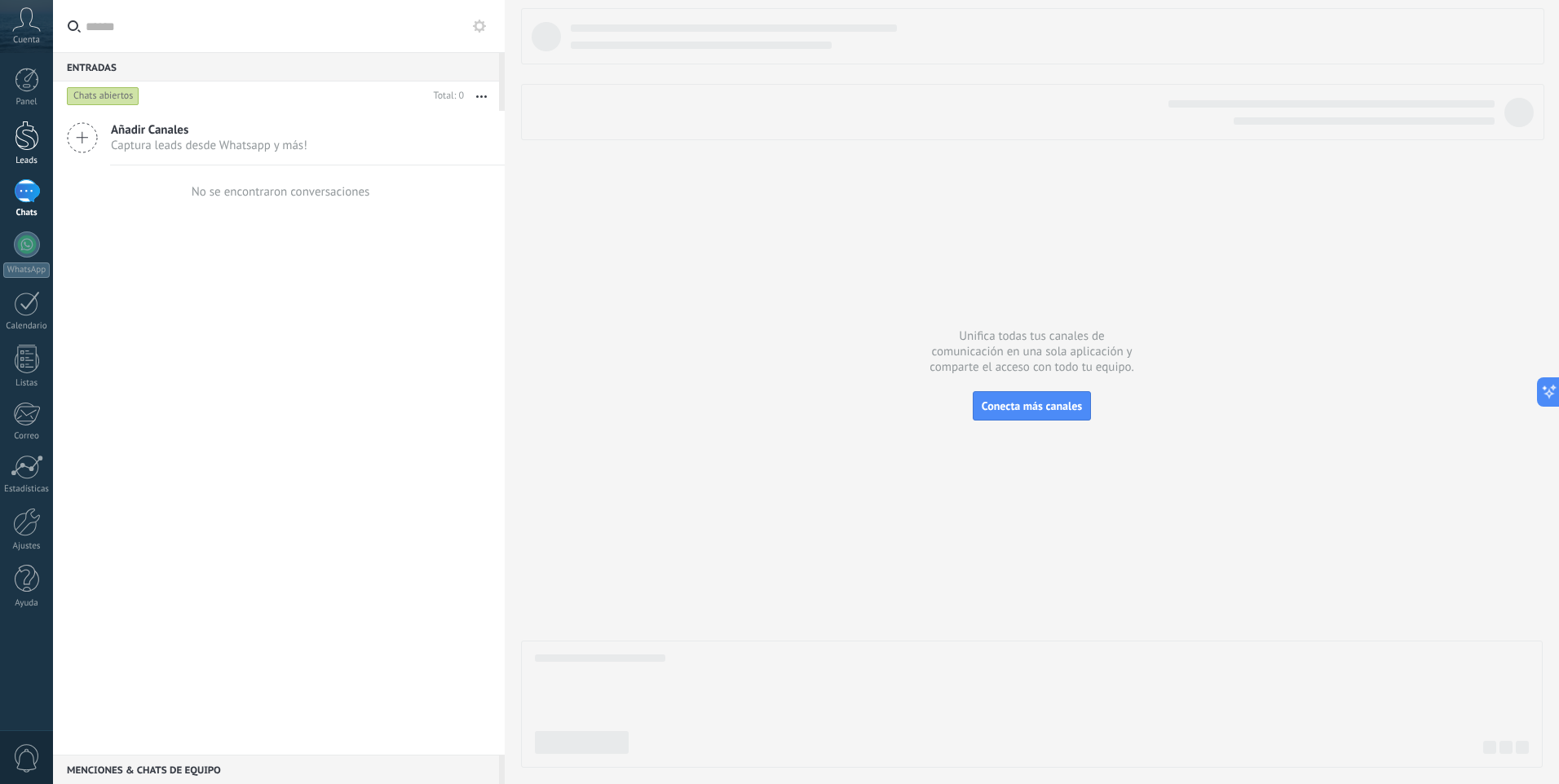
click at [43, 135] on link "Leads" at bounding box center [26, 143] width 53 height 46
